Goal: Task Accomplishment & Management: Manage account settings

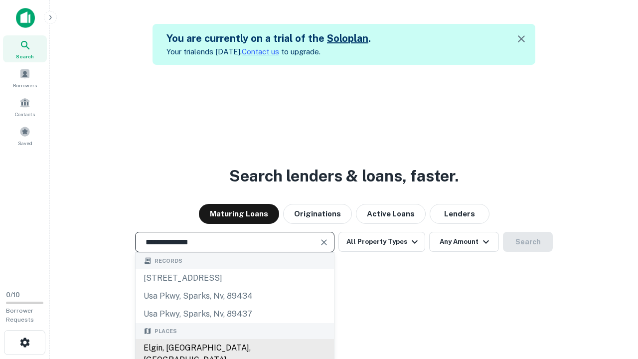
click at [234, 348] on div "Elgin, IL, USA" at bounding box center [235, 354] width 199 height 30
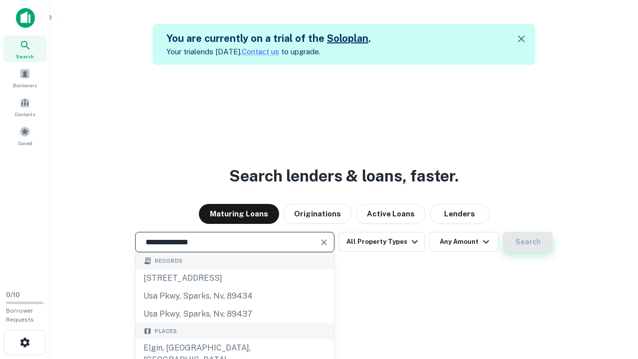
type input "**********"
click at [503, 232] on button "Search" at bounding box center [528, 242] width 50 height 20
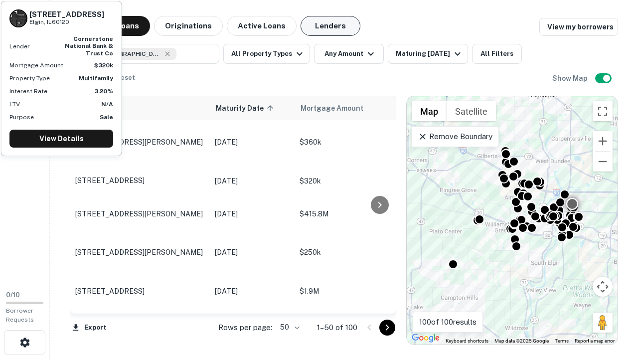
click at [331, 26] on button "Lenders" at bounding box center [331, 26] width 60 height 20
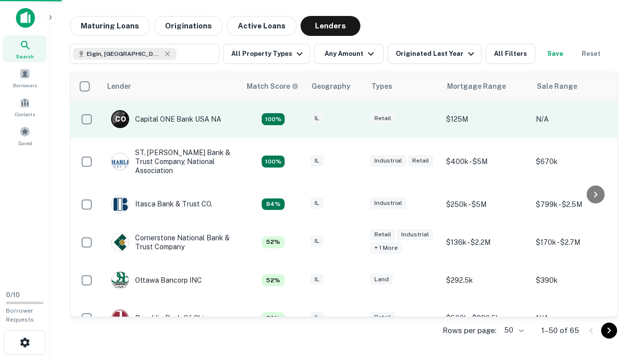
click at [354, 119] on div "IL" at bounding box center [336, 119] width 50 height 13
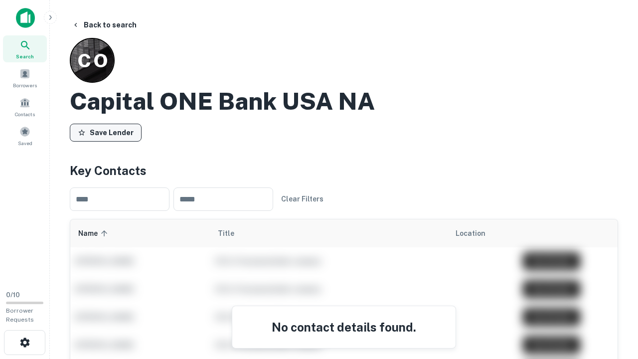
click at [106, 132] on button "Save Lender" at bounding box center [106, 133] width 72 height 18
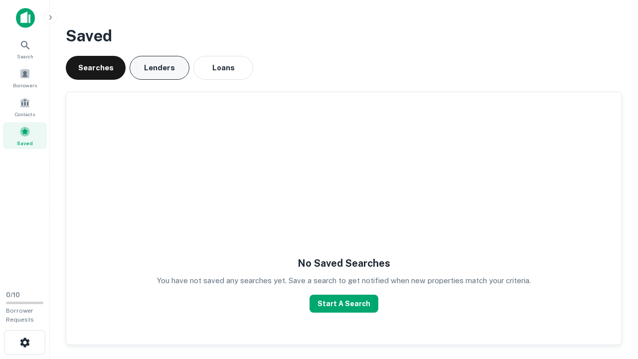
click at [160, 68] on button "Lenders" at bounding box center [160, 68] width 60 height 24
